Goal: Task Accomplishment & Management: Complete application form

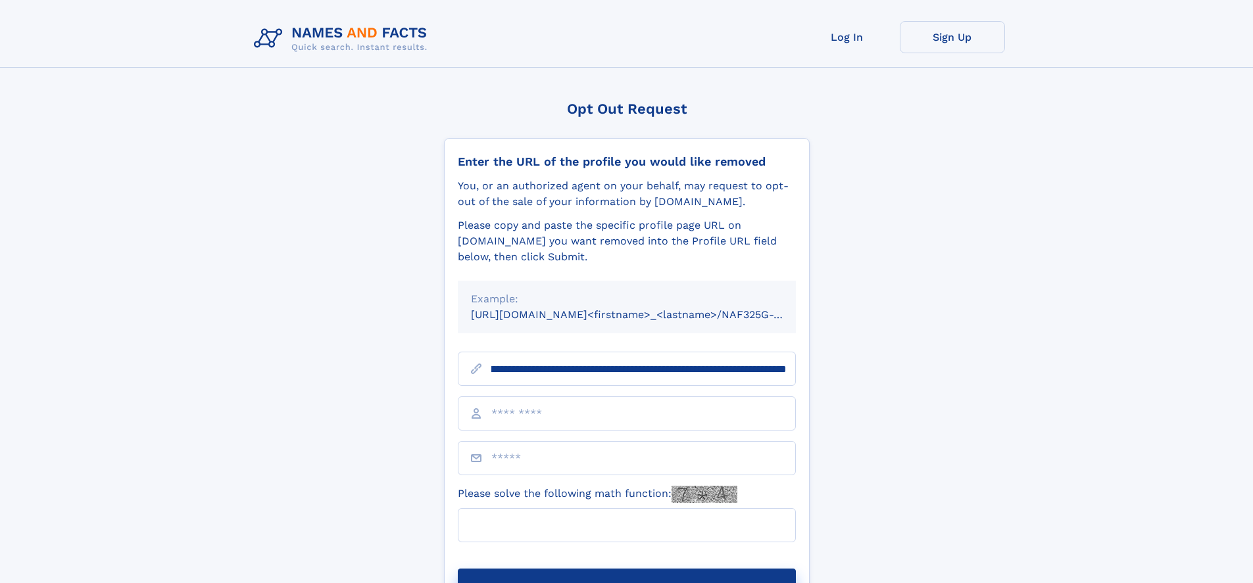
scroll to position [0, 151]
type input "**********"
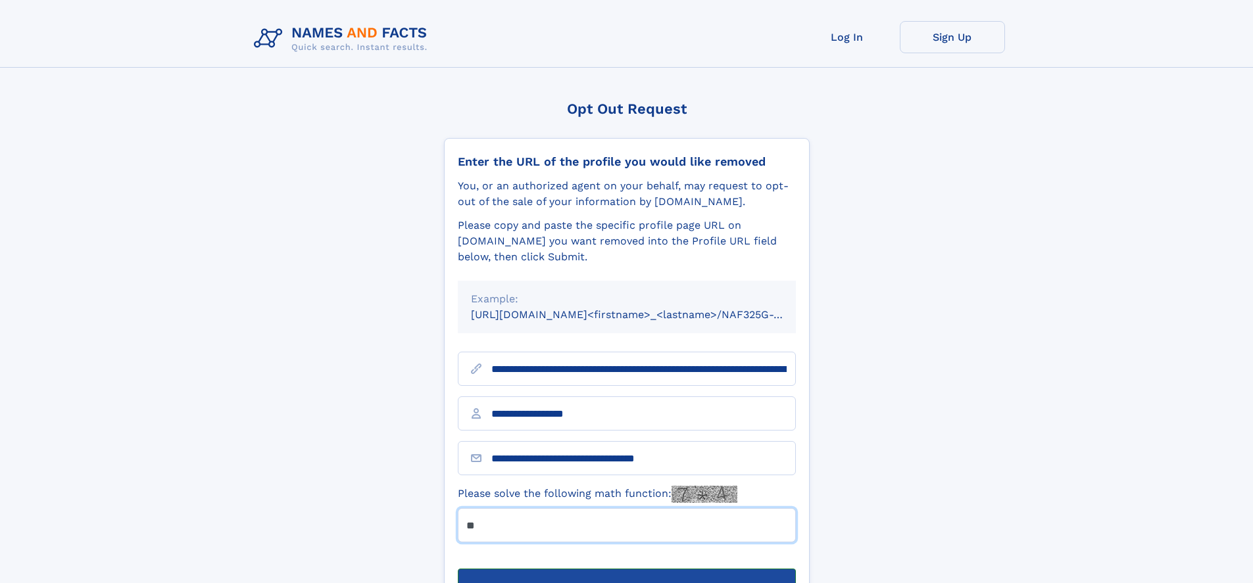
type input "**"
click at [626, 569] on button "Submit Opt Out Request" at bounding box center [627, 590] width 338 height 42
